Goal: Book appointment/travel/reservation

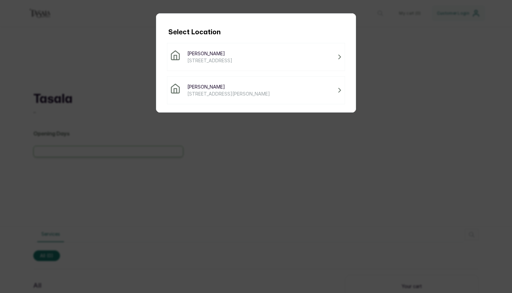
click at [270, 86] on span "[PERSON_NAME]" at bounding box center [228, 86] width 83 height 7
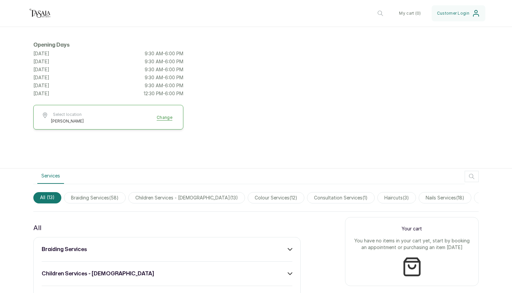
scroll to position [60, 0]
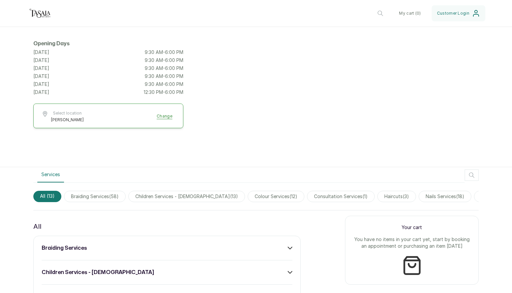
click at [192, 196] on span "children services - [DEMOGRAPHIC_DATA] ( 13 )" at bounding box center [186, 196] width 117 height 11
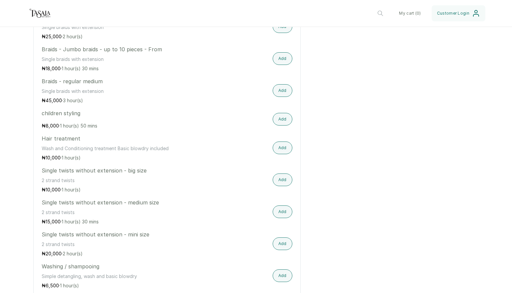
scroll to position [331, 0]
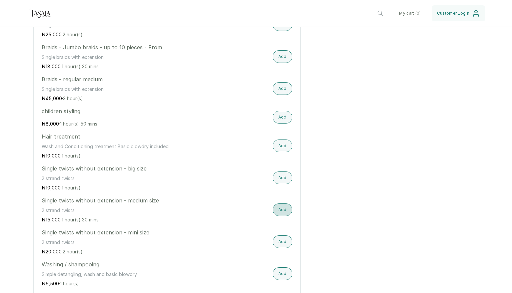
click at [283, 209] on button "Add" at bounding box center [282, 210] width 20 height 13
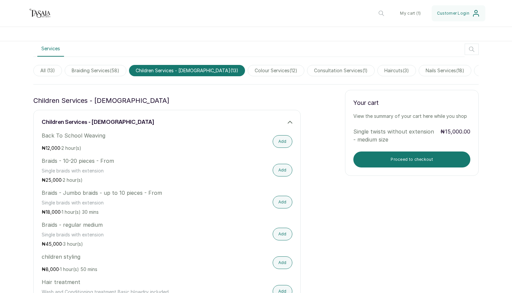
scroll to position [183, 0]
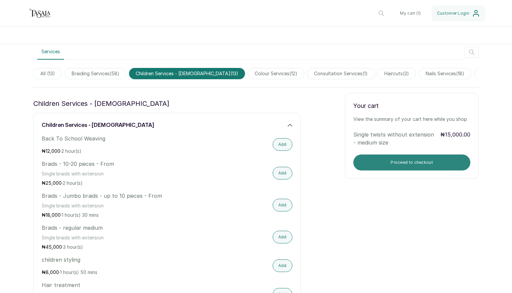
click at [401, 161] on button "Proceed to checkout" at bounding box center [411, 163] width 117 height 16
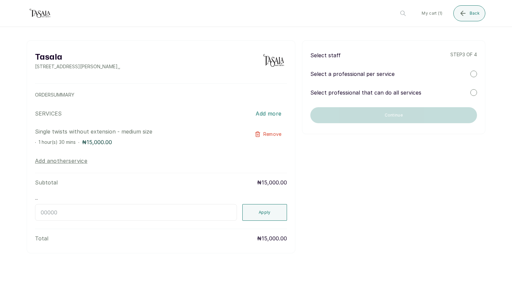
scroll to position [0, 0]
click at [441, 74] on div at bounding box center [473, 74] width 7 height 7
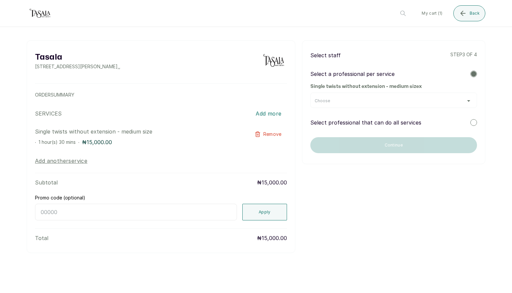
click at [441, 102] on div "Choose" at bounding box center [393, 100] width 158 height 5
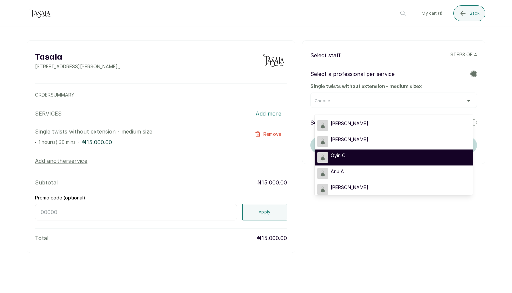
click at [416, 158] on div "Oyin O" at bounding box center [393, 157] width 153 height 11
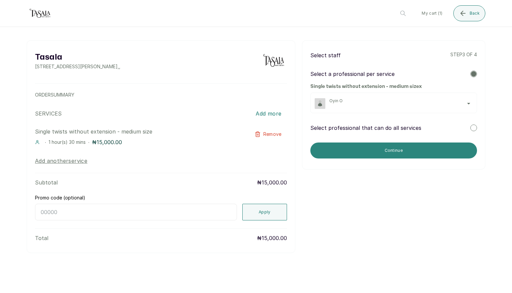
click at [420, 152] on button "Continue" at bounding box center [393, 151] width 167 height 16
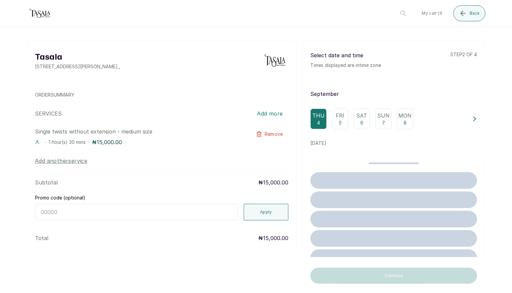
click at [362, 124] on p "6" at bounding box center [361, 123] width 3 height 7
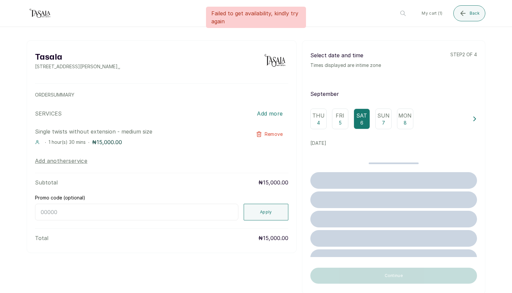
click at [380, 119] on p "Sun" at bounding box center [383, 116] width 12 height 8
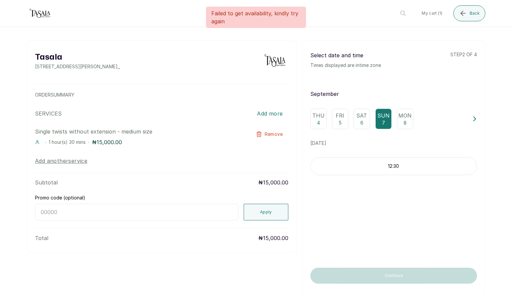
click at [362, 121] on p "6" at bounding box center [361, 123] width 3 height 7
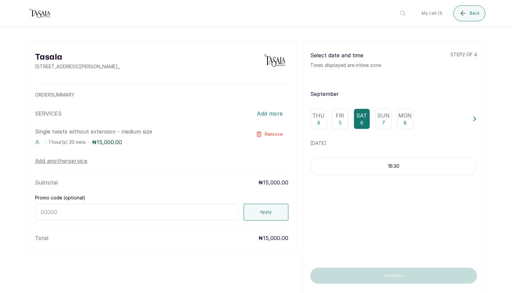
click at [376, 125] on div "Sun 7" at bounding box center [383, 119] width 16 height 21
click at [389, 168] on p "12:30" at bounding box center [393, 166] width 166 height 7
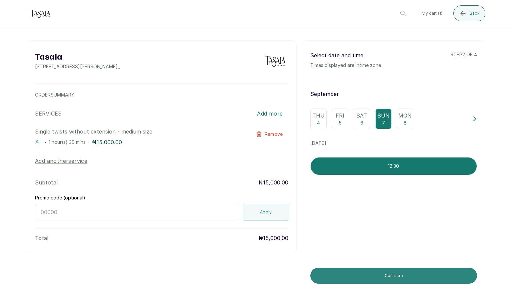
click at [383, 256] on button "Continue" at bounding box center [393, 276] width 167 height 16
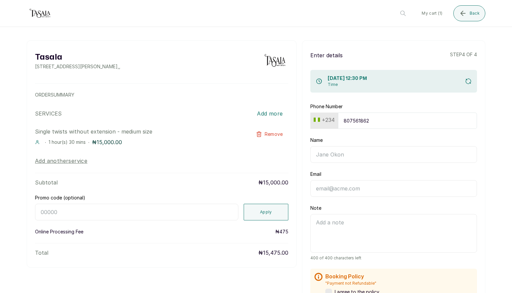
type input "8075618626"
type input "Tola Ukpaa"
type input "8075618626"
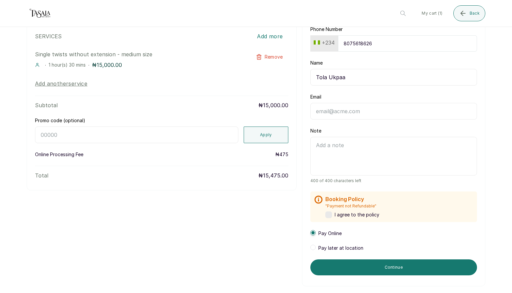
scroll to position [78, 0]
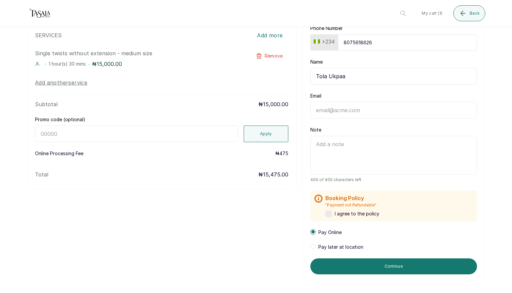
click at [321, 248] on span "Pay later at location" at bounding box center [340, 247] width 45 height 7
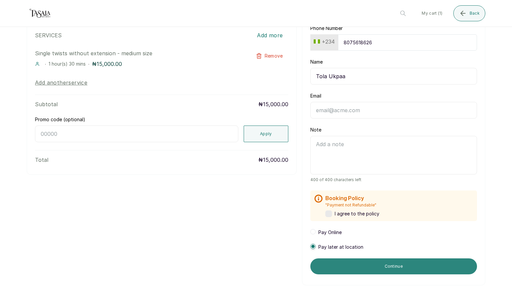
click at [421, 256] on button "Continue" at bounding box center [393, 266] width 167 height 16
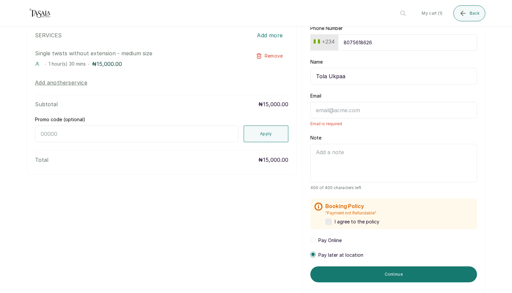
click at [441, 114] on input "Email" at bounding box center [393, 110] width 167 height 17
click at [441, 112] on input "Email" at bounding box center [393, 110] width 167 height 17
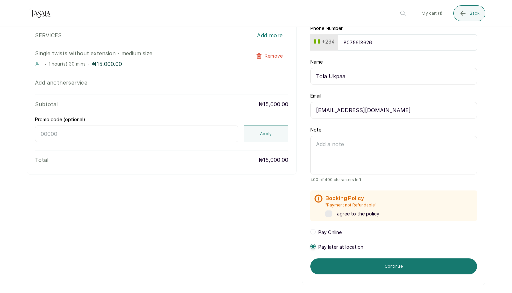
click at [330, 213] on label at bounding box center [328, 214] width 7 height 7
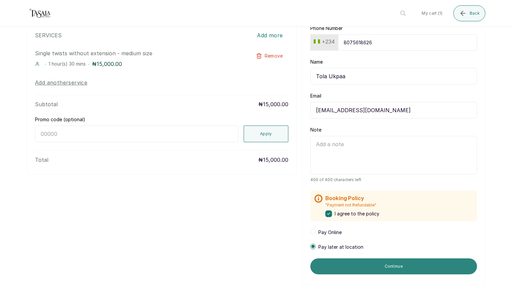
click at [394, 256] on button "Continue" at bounding box center [393, 266] width 167 height 16
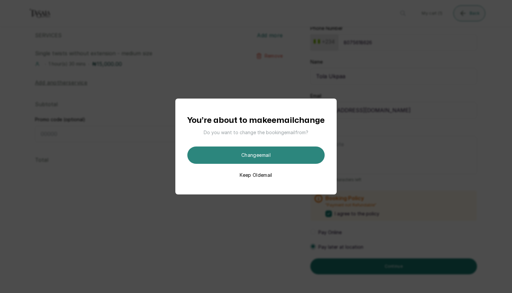
click at [268, 159] on button "Change email" at bounding box center [255, 155] width 137 height 17
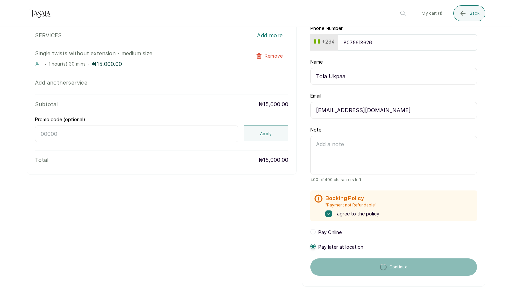
drag, startPoint x: 368, startPoint y: 112, endPoint x: 272, endPoint y: 109, distance: 95.3
click at [272, 109] on div "Tasala [STREET_ADDRESS][PERSON_NAME] , , ORDER SUMMARY SERVICES Add more Single…" at bounding box center [256, 124] width 458 height 325
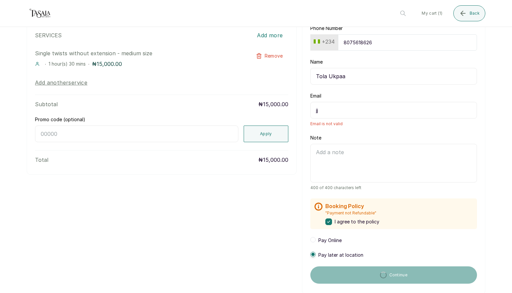
type input "jjl"
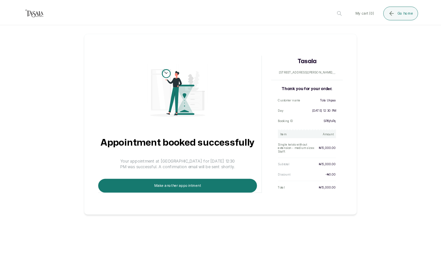
scroll to position [0, 0]
